Goal: Transaction & Acquisition: Purchase product/service

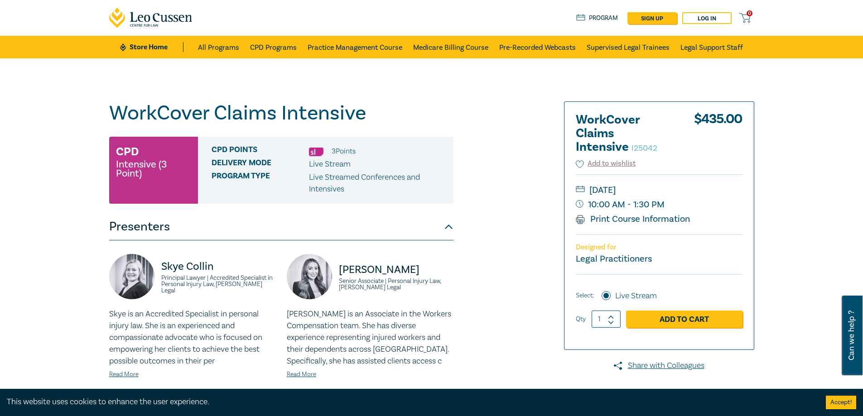
click at [612, 315] on icon at bounding box center [611, 317] width 6 height 4
type input "2"
click at [671, 318] on link "Add to Cart" at bounding box center [684, 319] width 116 height 17
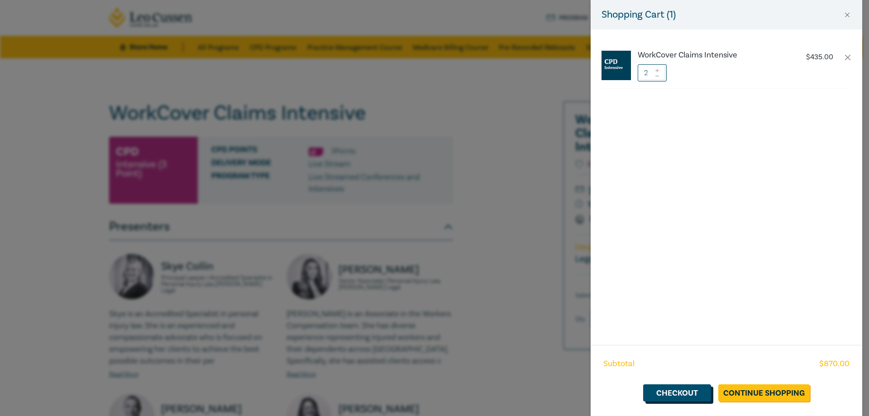
click at [692, 397] on link "Checkout" at bounding box center [677, 392] width 68 height 17
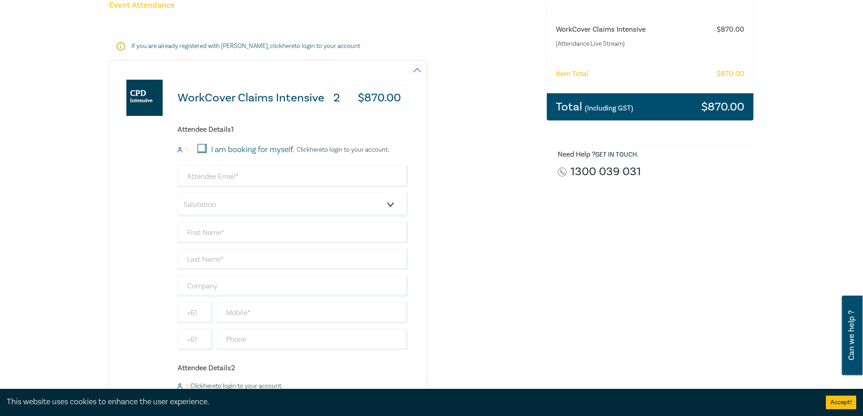
scroll to position [136, 0]
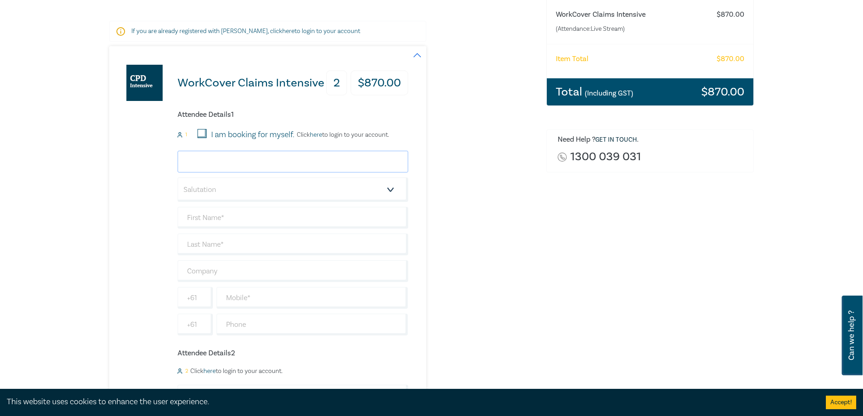
click at [247, 163] on input "email" at bounding box center [292, 162] width 230 height 22
type input "accountspayable@maddenslawyers.com.au"
click at [235, 186] on select "Salutation Mr. Mrs. Ms. Miss Dr. Prof. Other" at bounding box center [292, 189] width 230 height 24
select select "Mr."
click at [177, 177] on select "Salutation Mr. Mrs. Ms. Miss Dr. Prof. Other" at bounding box center [292, 189] width 230 height 24
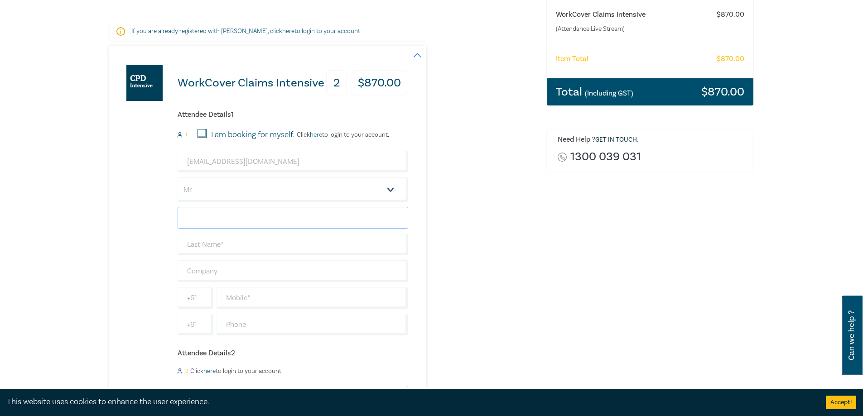
click at [220, 221] on input "text" at bounding box center [292, 218] width 230 height 22
type input "John"
type input "Cramp"
type input "Maddens Lawyers"
type input "0490158548"
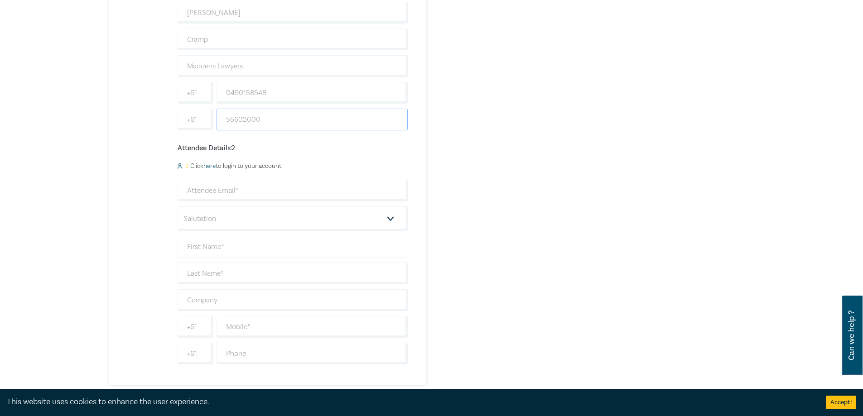
scroll to position [362, 0]
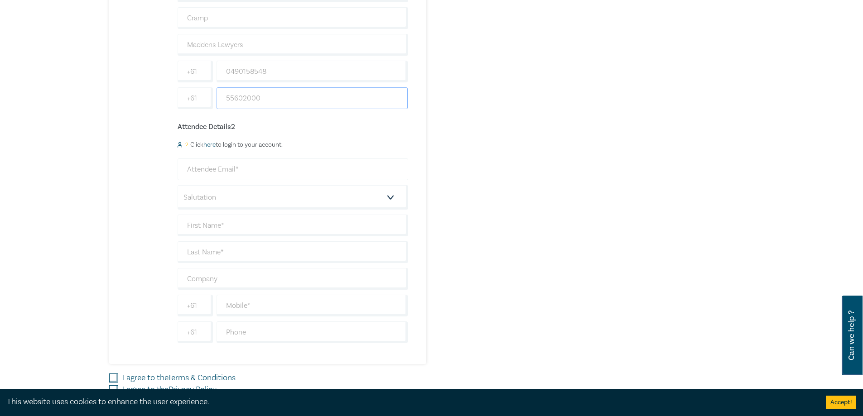
type input "55602000"
click at [244, 167] on input "email" at bounding box center [292, 169] width 230 height 22
type input "accountspayable@maddenslawyers.com.au"
click at [212, 199] on select "Salutation Mr. Mrs. Ms. Miss Dr. Prof. Other" at bounding box center [292, 197] width 230 height 24
select select "Mrs."
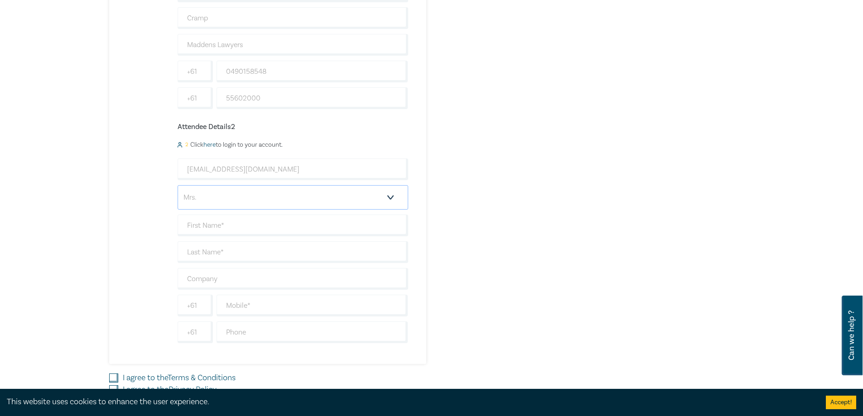
click at [177, 185] on select "Salutation Mr. Mrs. Ms. Miss Dr. Prof. Other" at bounding box center [292, 197] width 230 height 24
click at [214, 225] on input "text" at bounding box center [292, 226] width 230 height 22
type input "Jess"
type input "Higgins"
click at [248, 277] on input "text" at bounding box center [292, 279] width 230 height 22
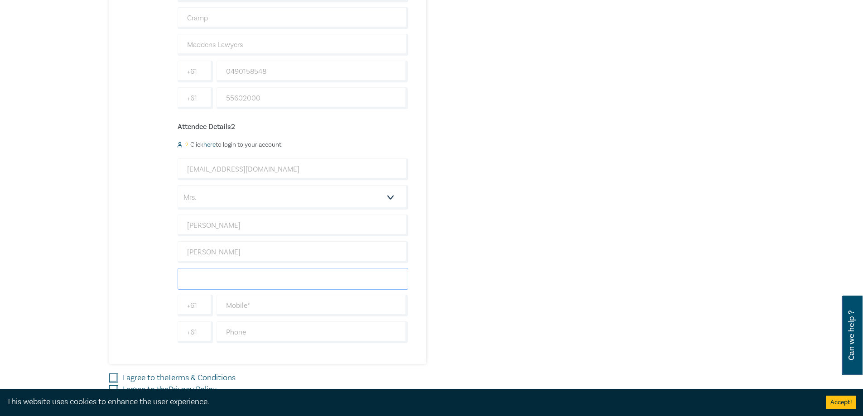
type input "Maddens Lawyers"
click at [240, 308] on input "text" at bounding box center [312, 306] width 192 height 22
type input "0490158548"
click at [268, 336] on input "text" at bounding box center [312, 332] width 192 height 22
type input "55602000"
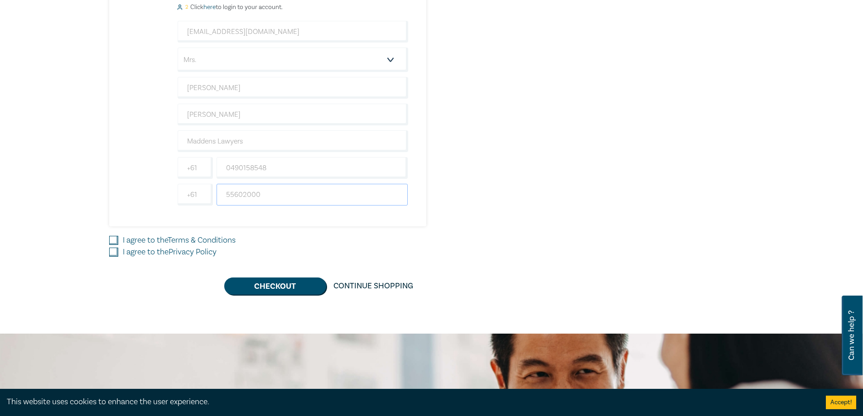
scroll to position [543, 0]
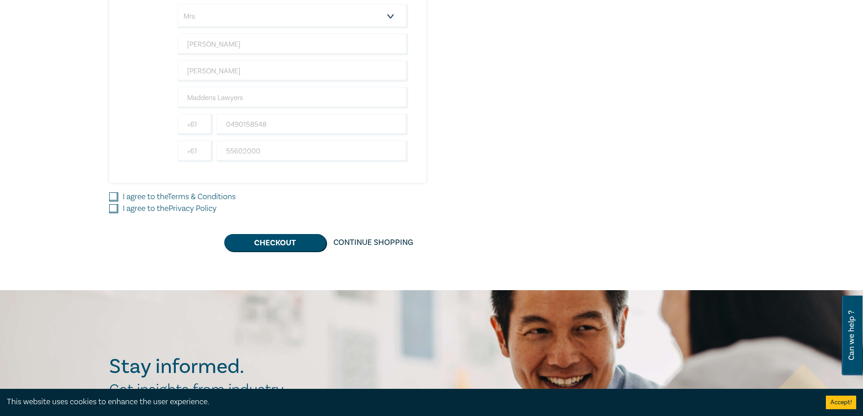
click at [116, 198] on input "I agree to the Terms & Conditions" at bounding box center [113, 196] width 9 height 9
checkbox input "true"
click at [109, 207] on input "I agree to the Privacy Policy" at bounding box center [113, 208] width 9 height 9
checkbox input "true"
click at [236, 243] on button "Checkout" at bounding box center [275, 242] width 102 height 17
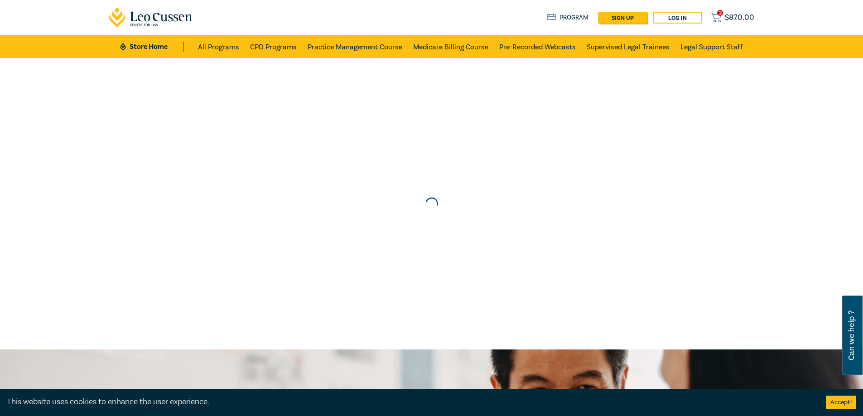
scroll to position [0, 0]
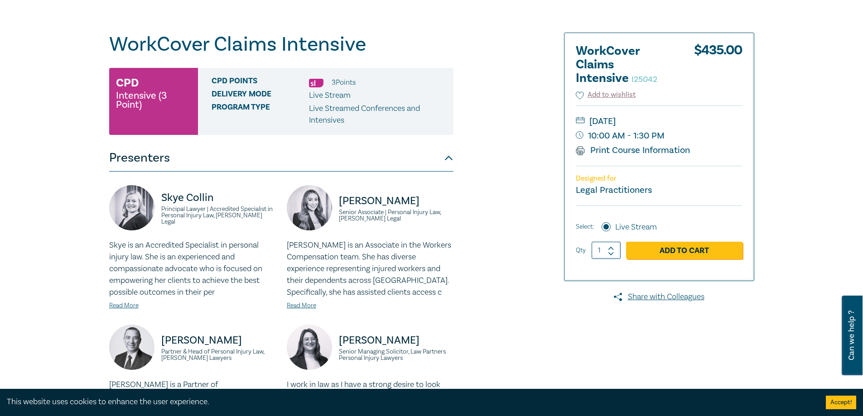
scroll to position [91, 0]
